Goal: Information Seeking & Learning: Learn about a topic

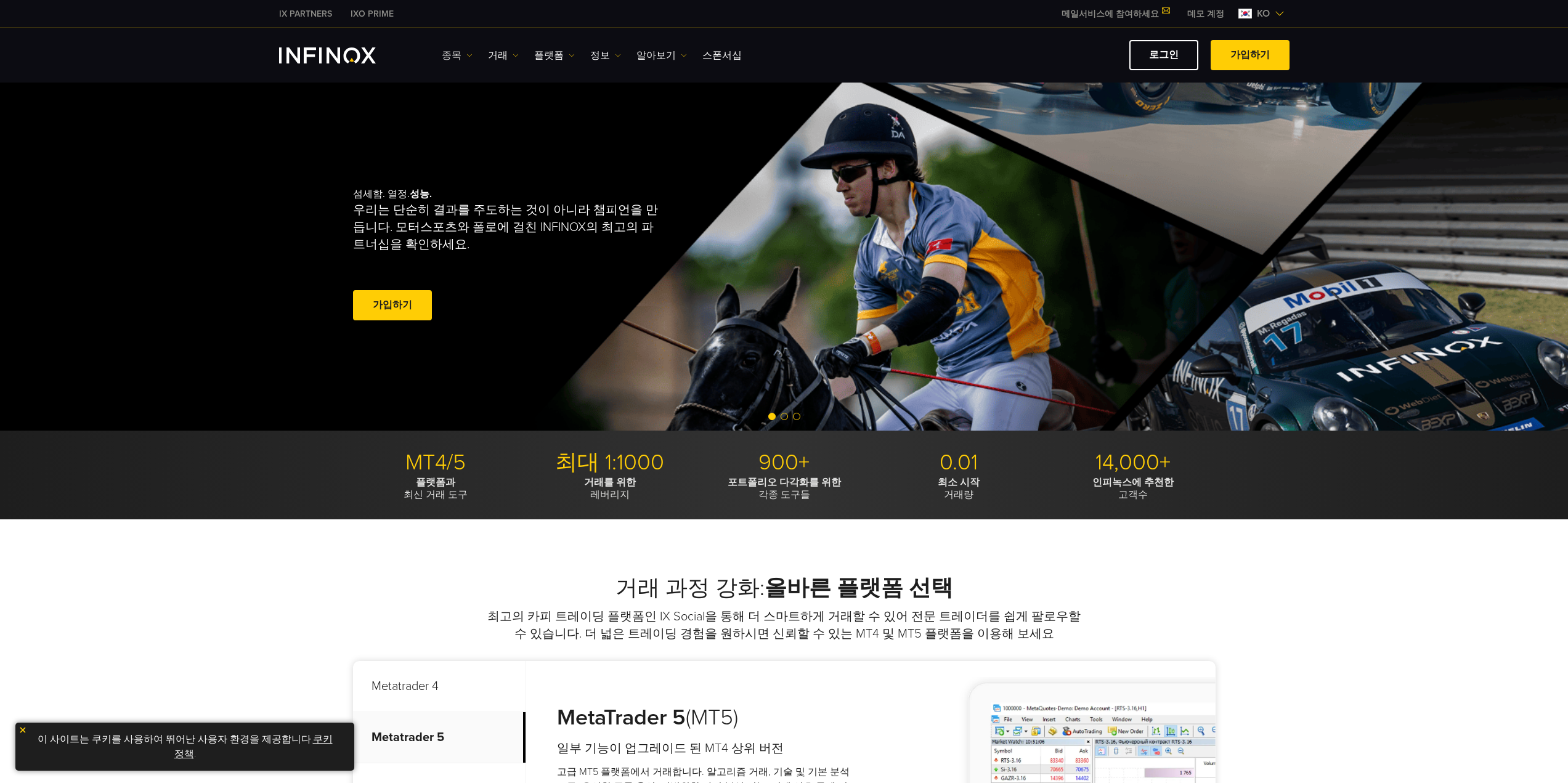
click at [463, 50] on link "종목" at bounding box center [457, 55] width 31 height 15
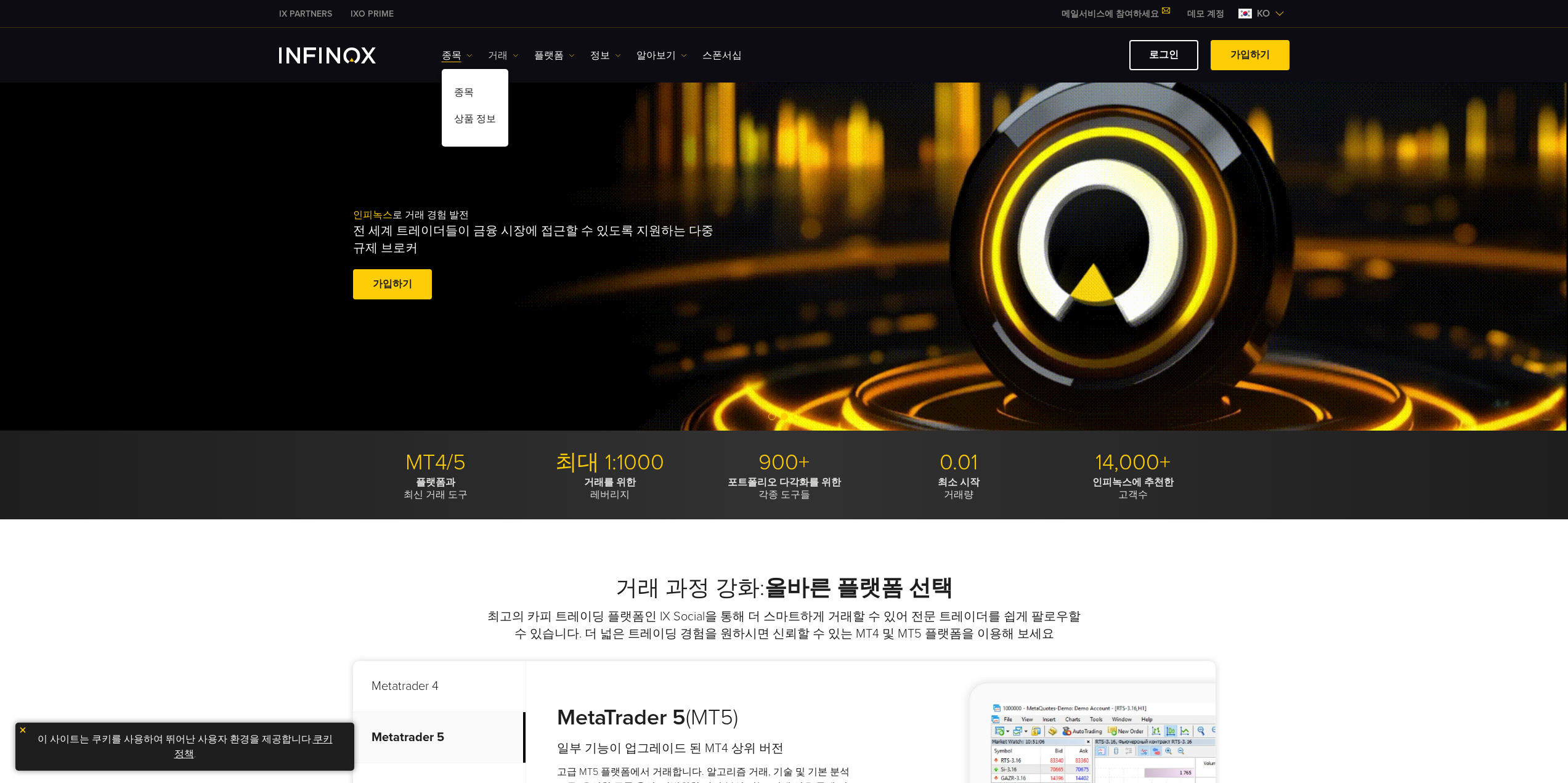
drag, startPoint x: 502, startPoint y: 60, endPoint x: 525, endPoint y: 55, distance: 23.5
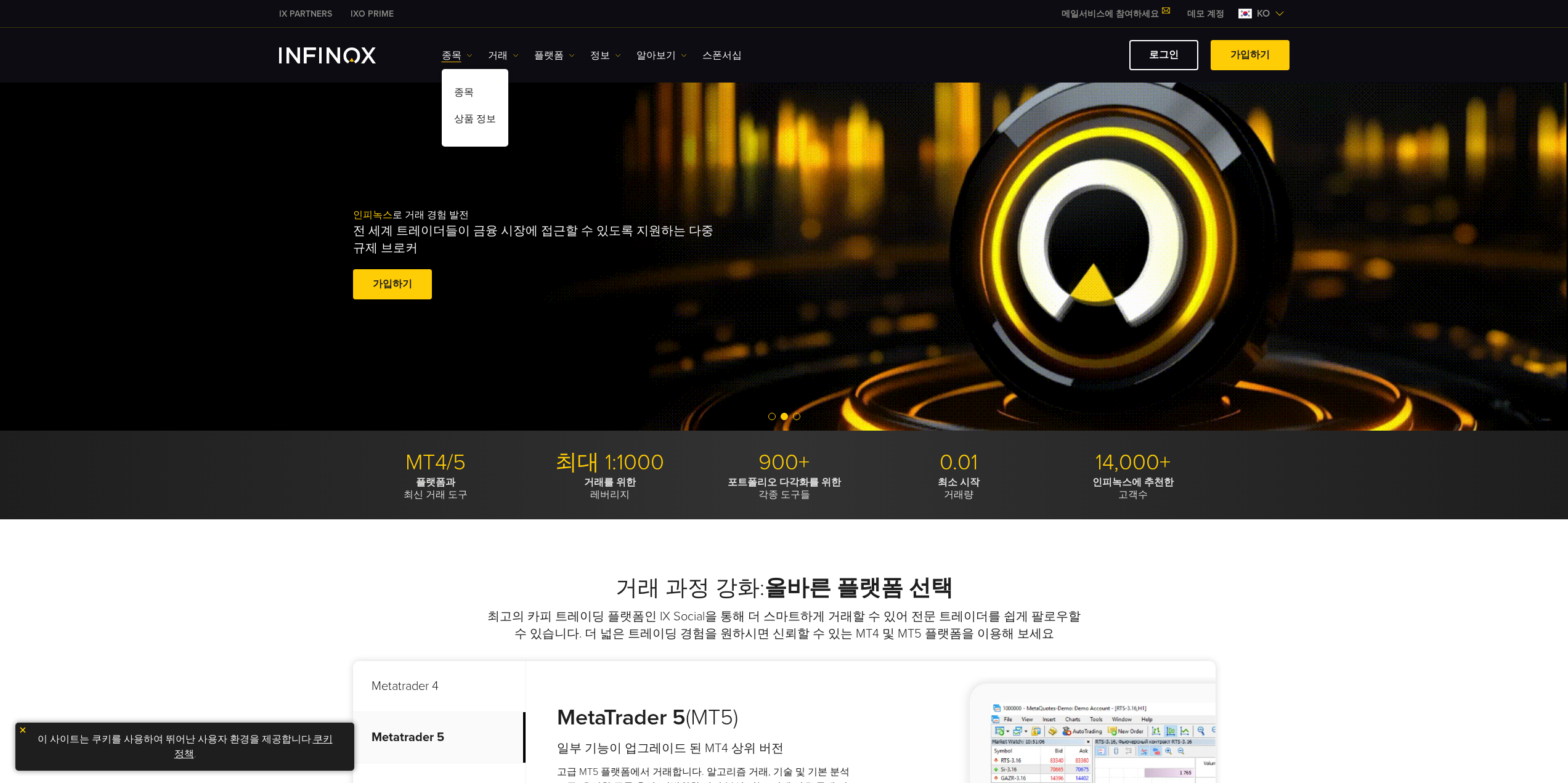
click at [502, 60] on link "거래" at bounding box center [503, 55] width 31 height 15
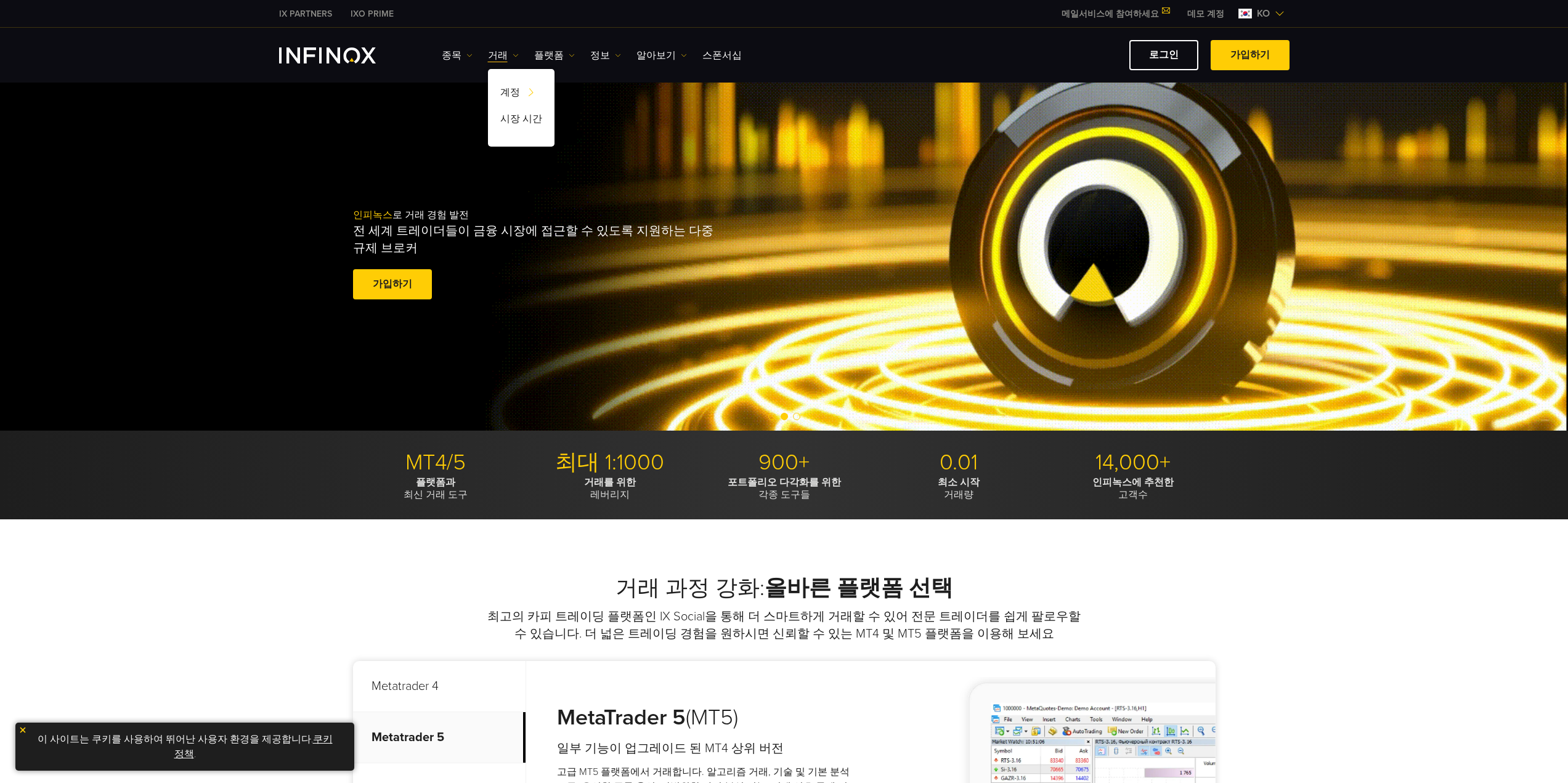
click at [530, 55] on ul "종목 종목 상품 정보 거래 계정 데모" at bounding box center [592, 55] width 300 height 15
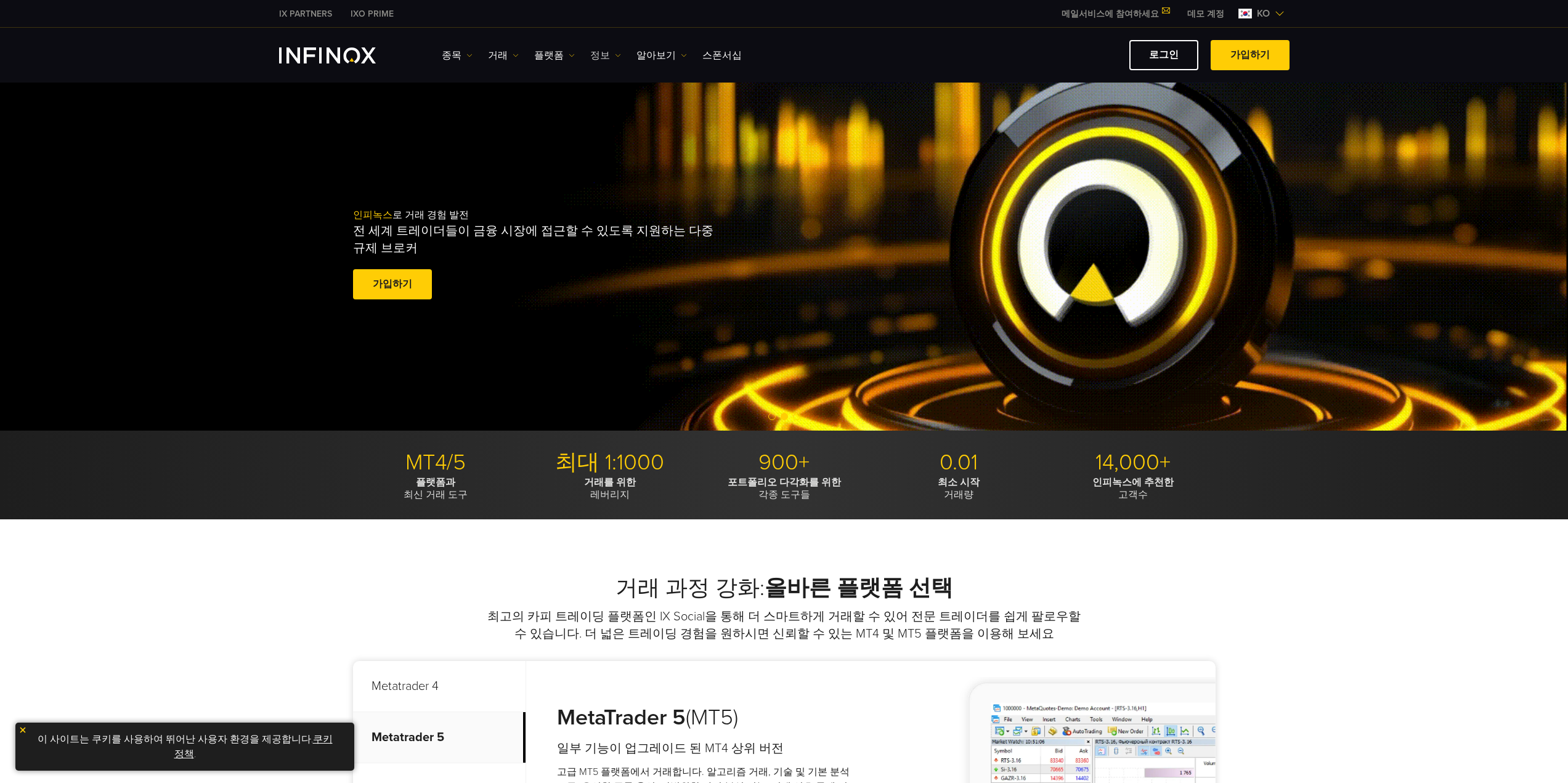
click at [539, 55] on link "플랫폼" at bounding box center [554, 55] width 41 height 15
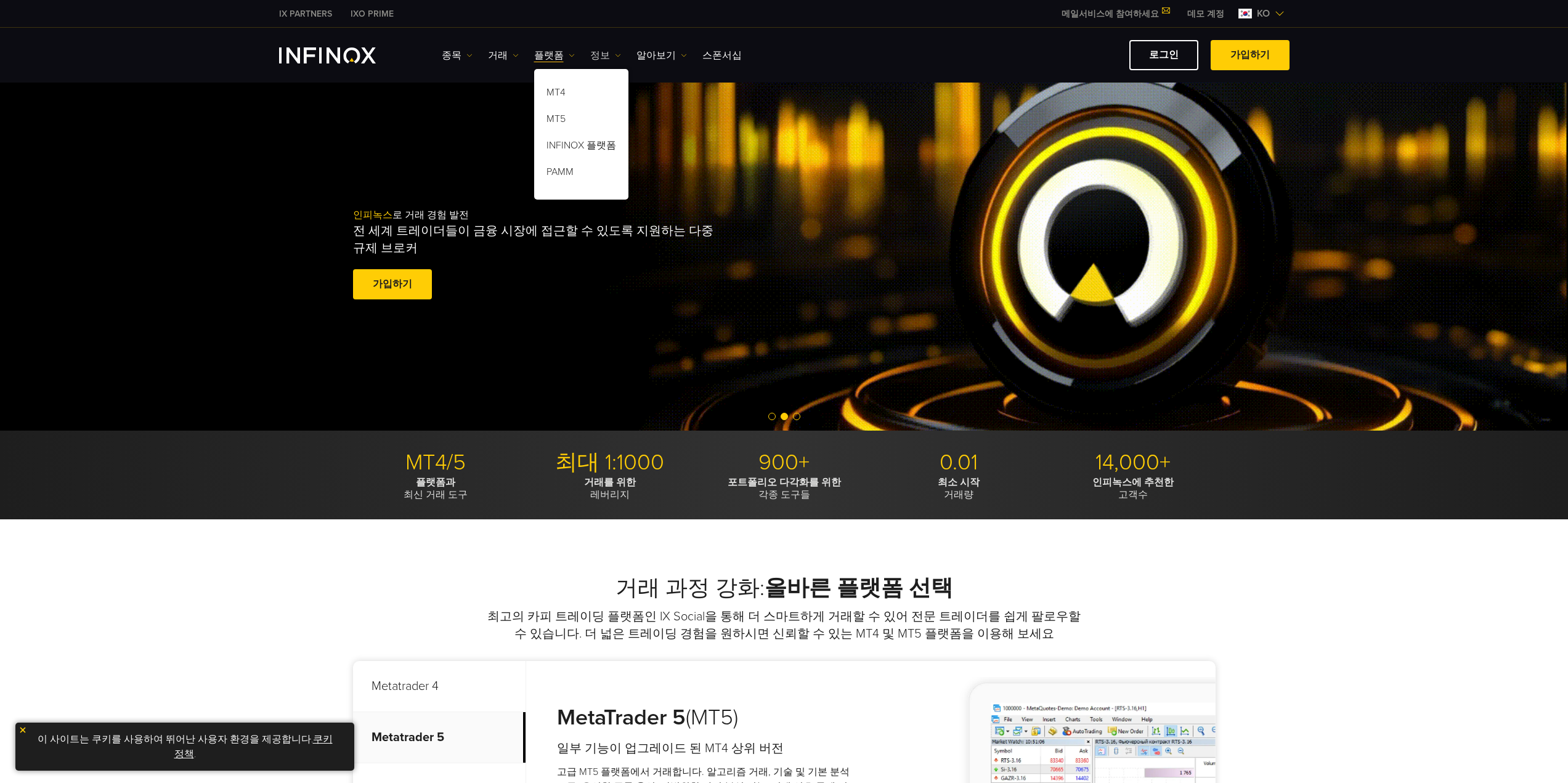
click at [602, 56] on link "정보" at bounding box center [606, 55] width 31 height 15
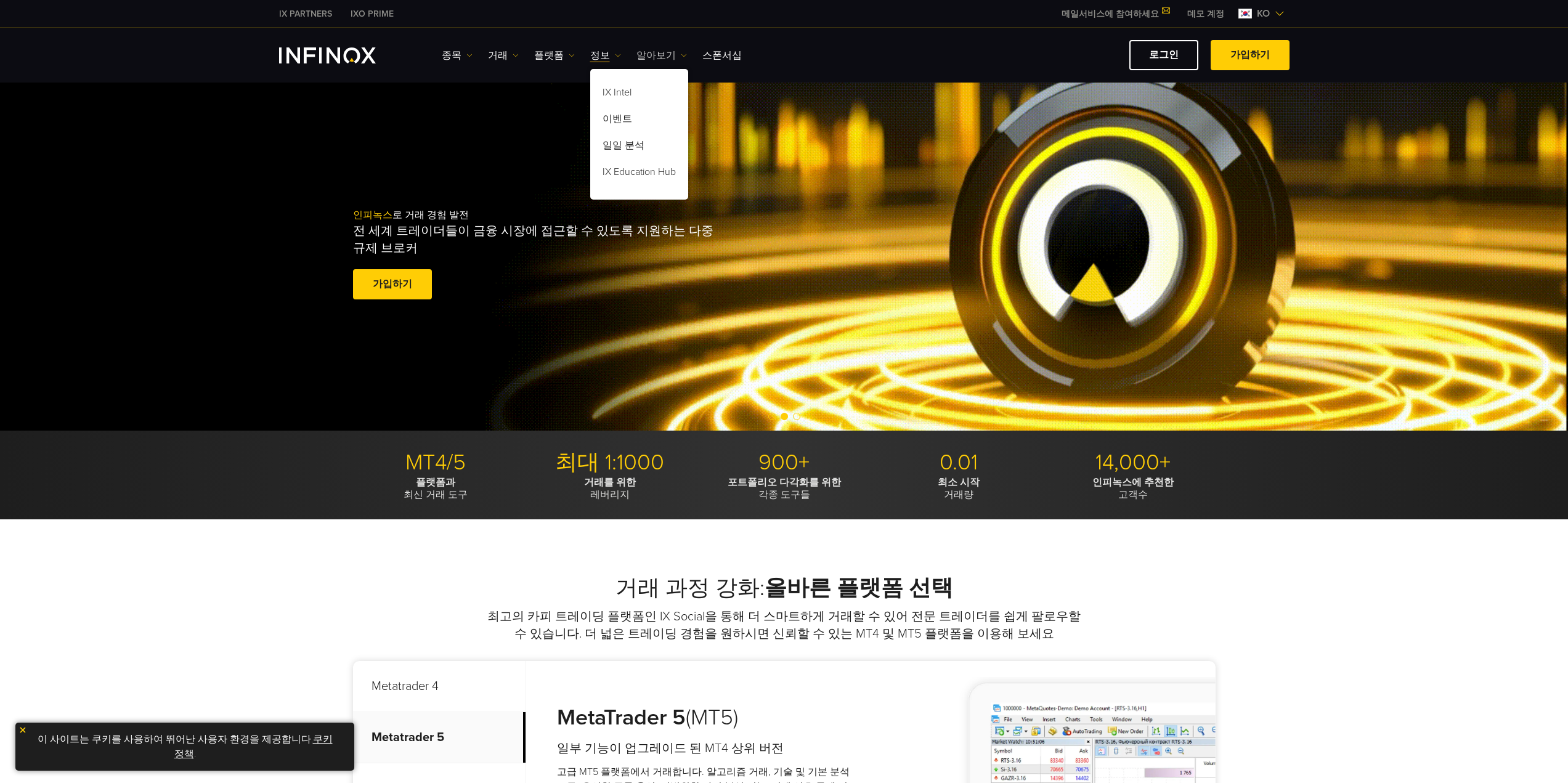
click at [644, 56] on link "알아보기" at bounding box center [662, 55] width 50 height 15
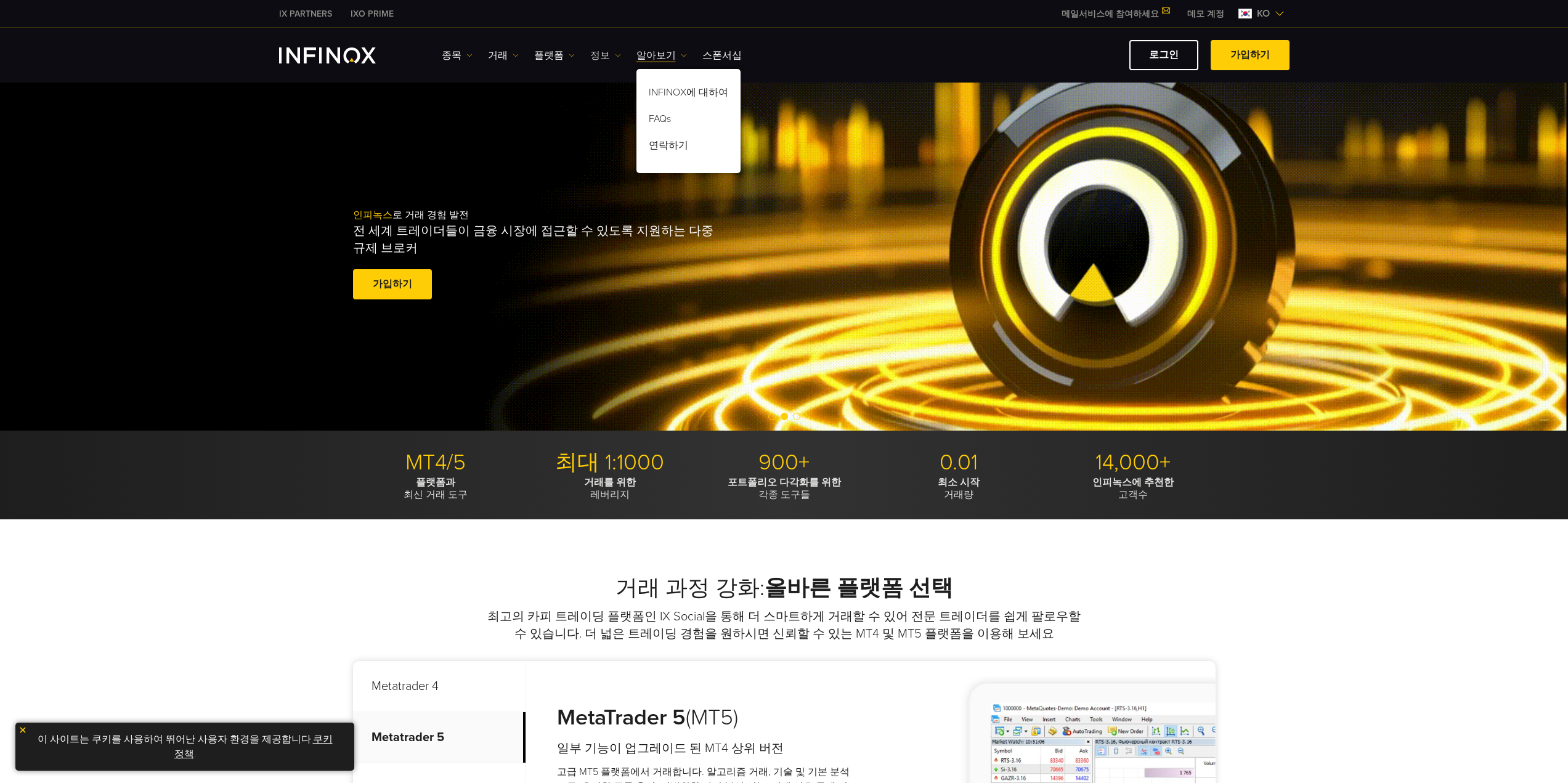
click at [592, 56] on link "정보" at bounding box center [606, 55] width 31 height 15
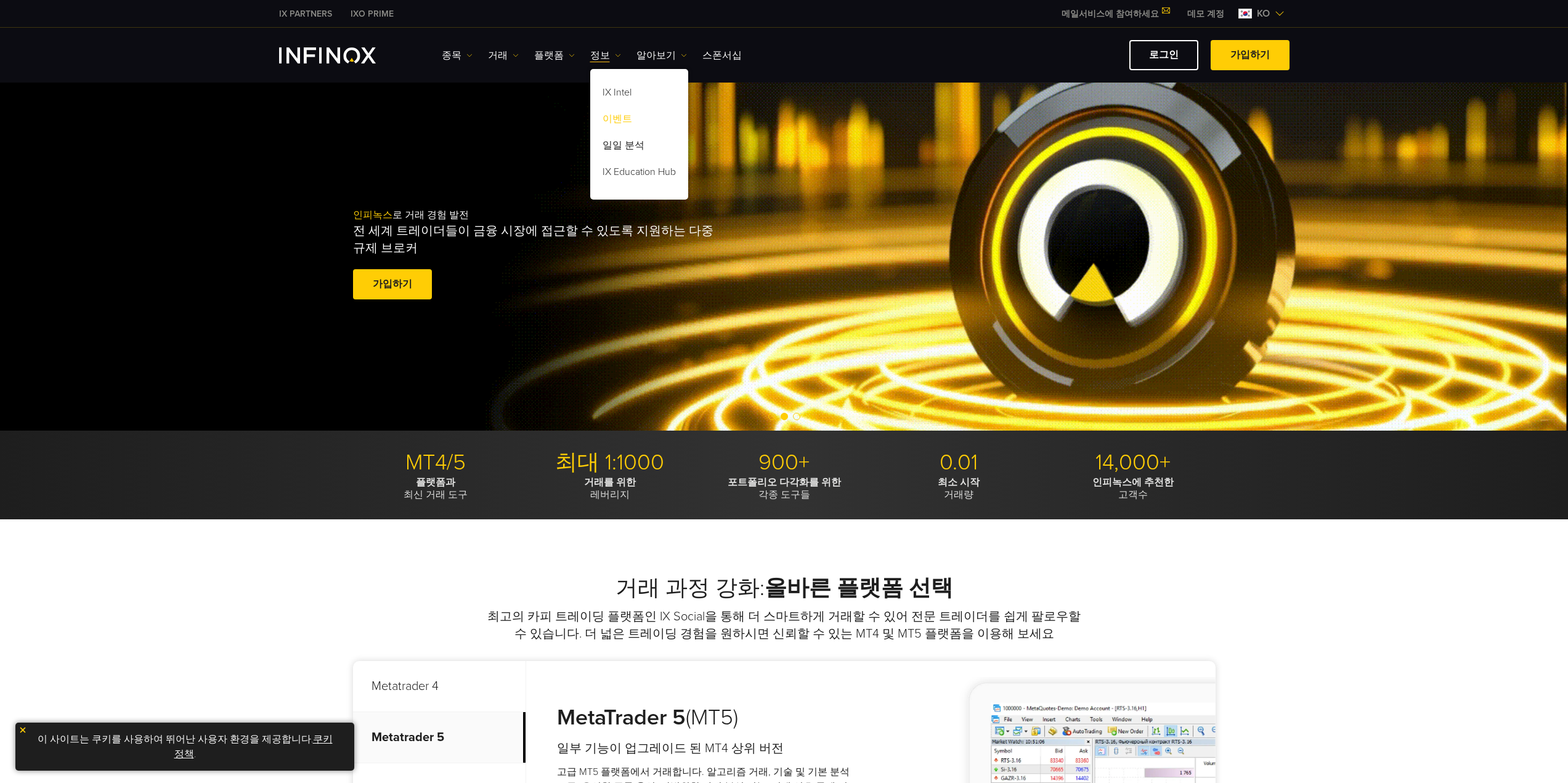
click at [615, 116] on link "이벤트" at bounding box center [638, 120] width 98 height 27
